Goal: Find specific page/section: Find specific page/section

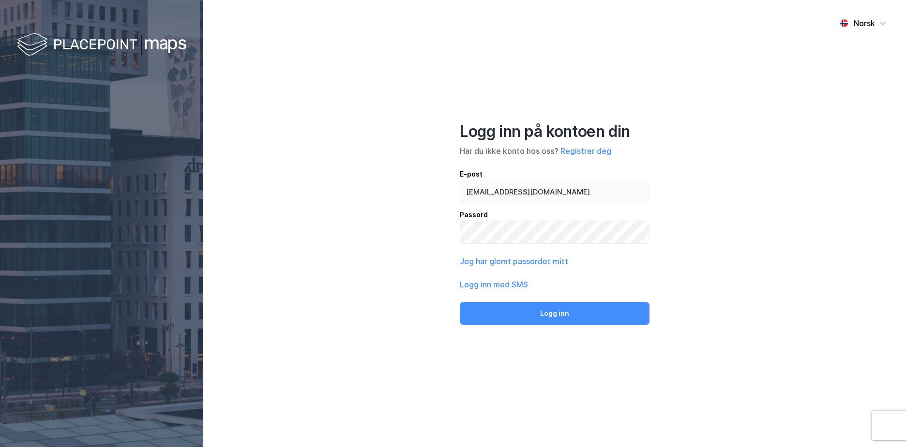
type input "[EMAIL_ADDRESS][DOMAIN_NAME]"
click at [460, 302] on button "Logg inn" at bounding box center [555, 313] width 190 height 23
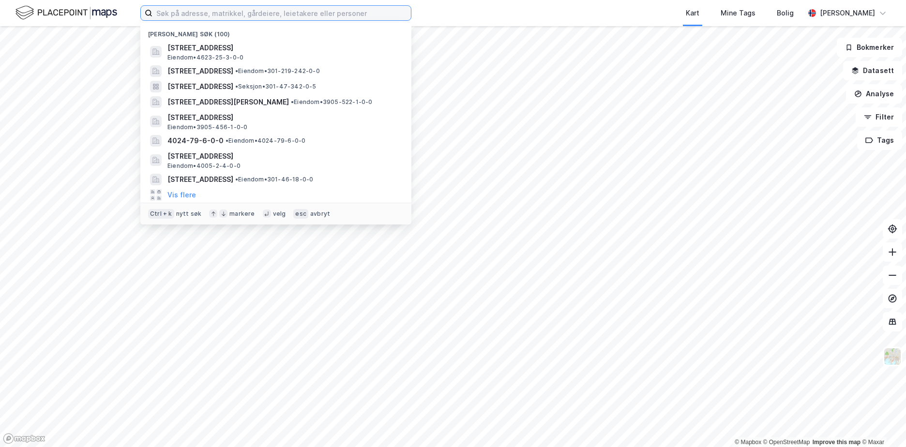
click at [179, 12] on input at bounding box center [282, 13] width 259 height 15
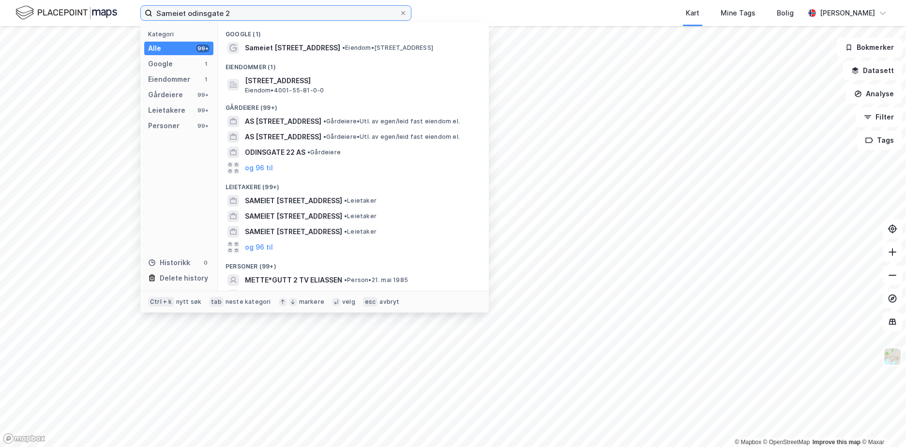
drag, startPoint x: 261, startPoint y: 8, endPoint x: 97, endPoint y: 15, distance: 164.3
click at [105, 13] on div "Sameiet odinsgate 2 Kategori Alle 99+ Google 1 Eiendommer 1 Gårdeiere 99+ Leiet…" at bounding box center [453, 13] width 906 height 26
paste input "0301-212/694"
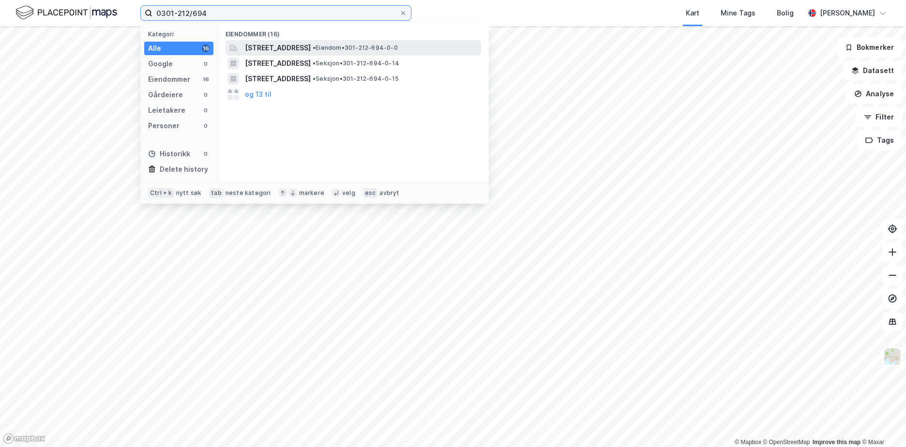
type input "0301-212/694"
click at [311, 47] on span "[STREET_ADDRESS]" at bounding box center [278, 48] width 66 height 12
